Goal: Task Accomplishment & Management: Manage account settings

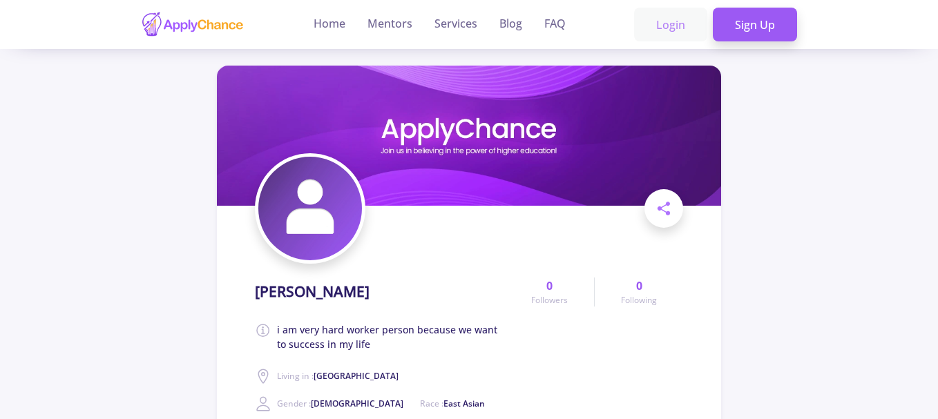
click at [667, 30] on link "Login" at bounding box center [670, 25] width 73 height 35
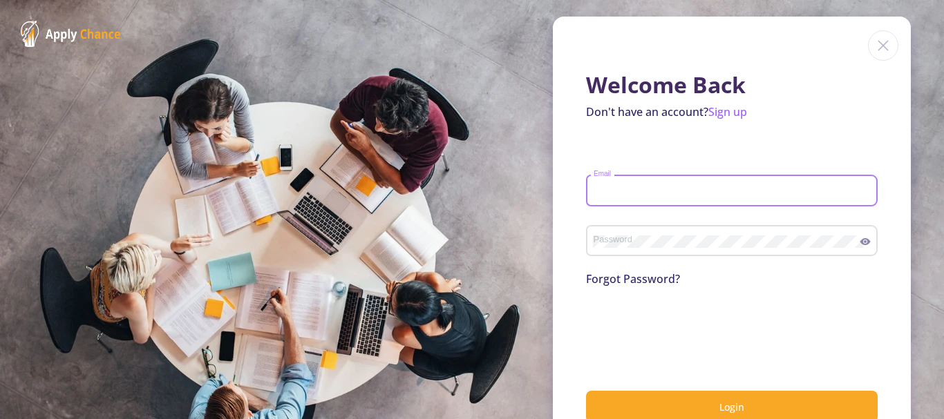
click at [684, 193] on input "Email" at bounding box center [734, 191] width 282 height 12
type input "[PERSON_NAME][EMAIL_ADDRESS][DOMAIN_NAME]"
click at [700, 234] on div "Password" at bounding box center [726, 238] width 267 height 36
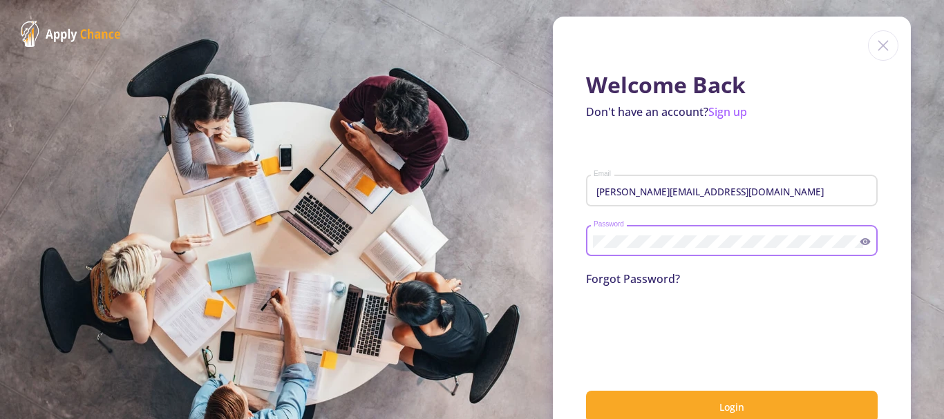
click at [586, 391] on button "Login" at bounding box center [732, 407] width 292 height 32
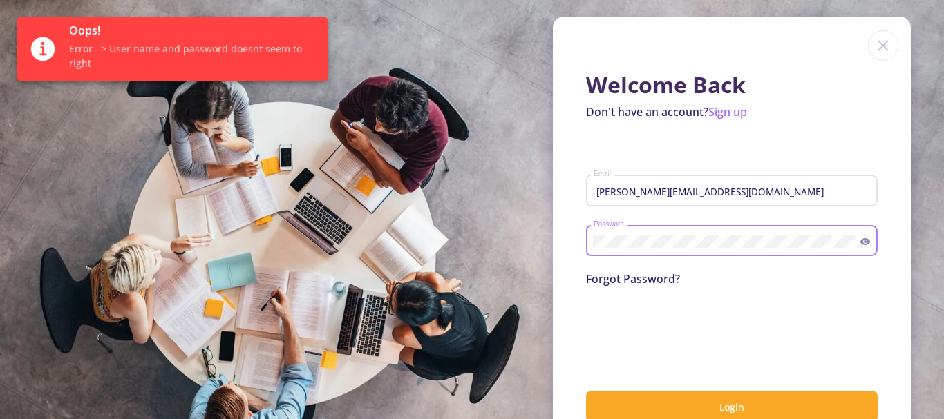
click at [586, 391] on button "Login" at bounding box center [732, 407] width 292 height 32
